Goal: Find specific page/section: Find specific page/section

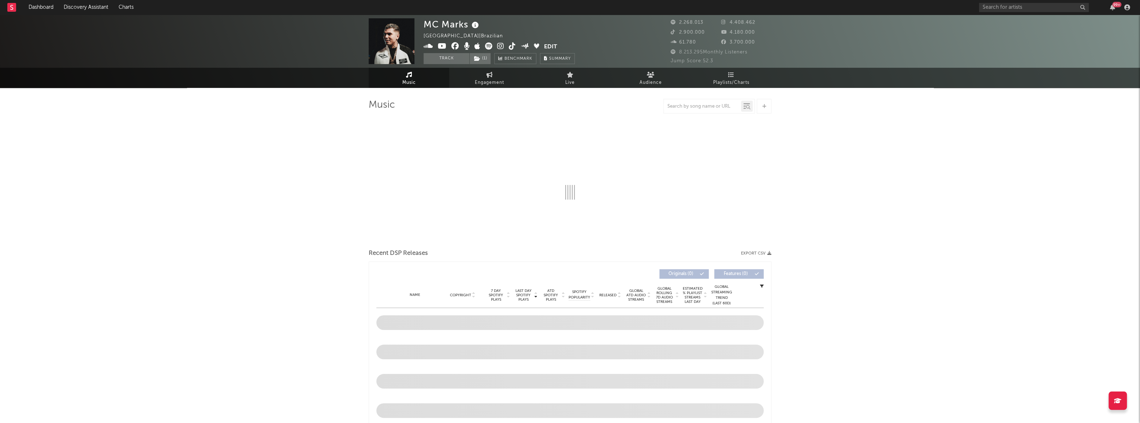
select select "6m"
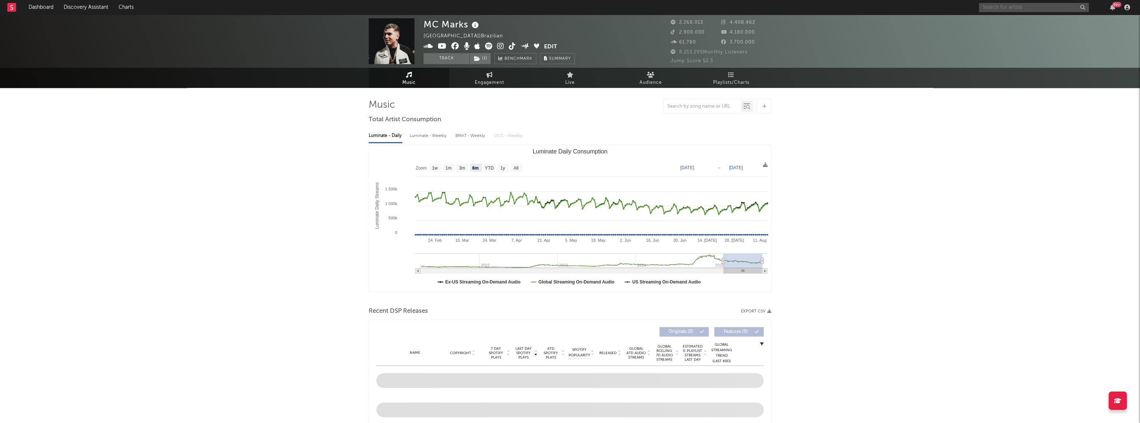
click at [1029, 5] on input "text" at bounding box center [1034, 7] width 110 height 9
type input "negão origin"
click at [1021, 19] on div "Mc Negão Original" at bounding box center [1045, 22] width 81 height 9
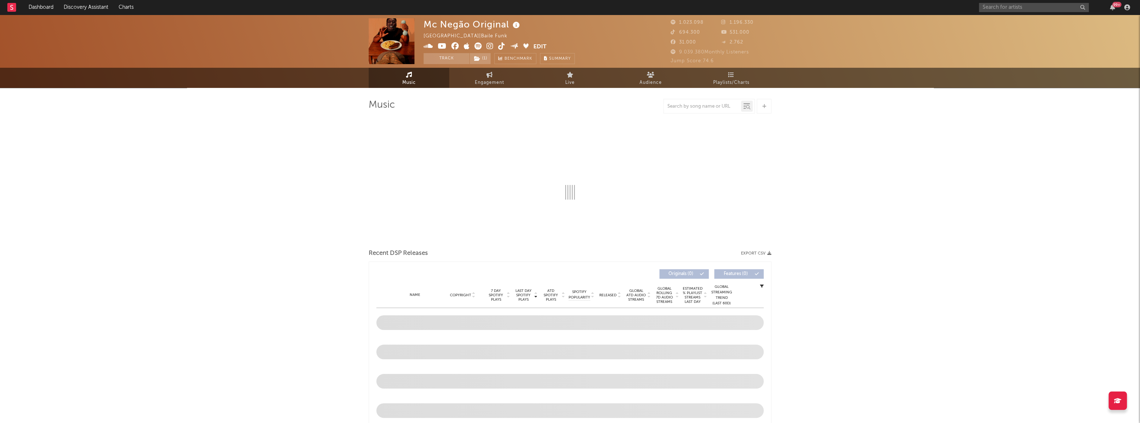
select select "6m"
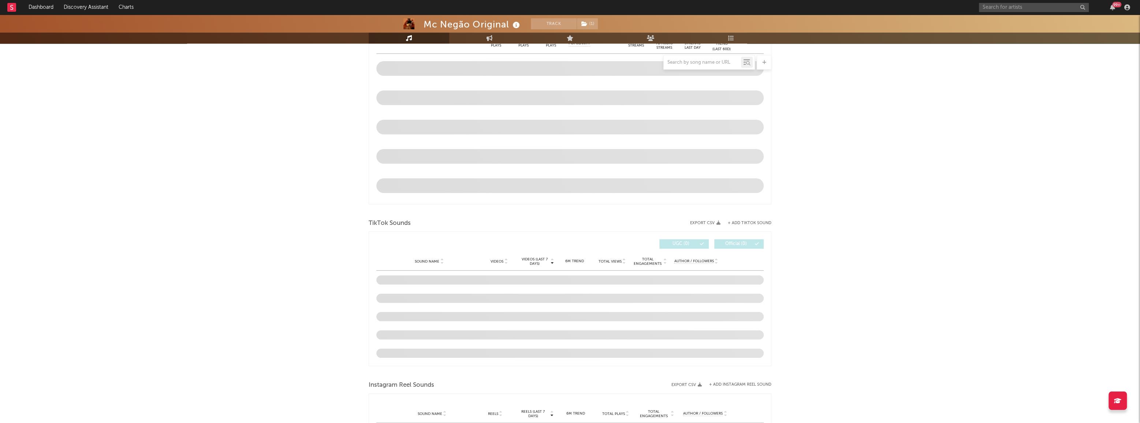
scroll to position [333, 0]
